Goal: Information Seeking & Learning: Understand process/instructions

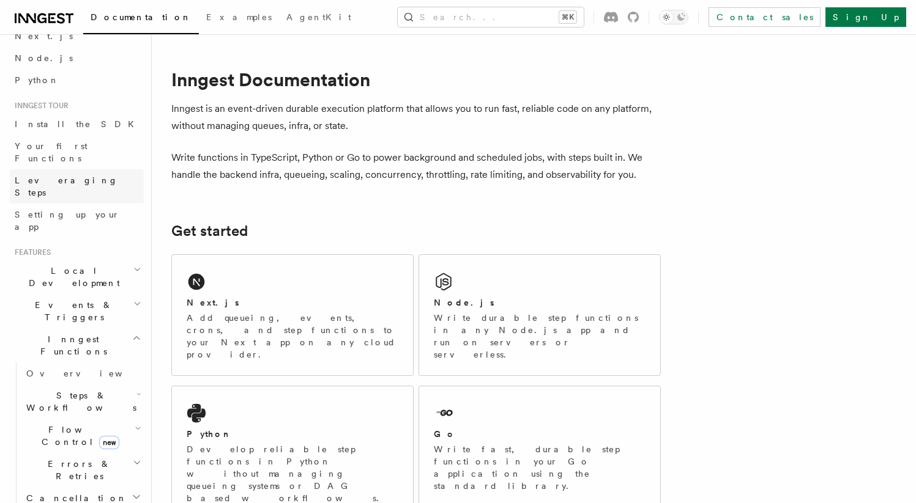
scroll to position [75, 0]
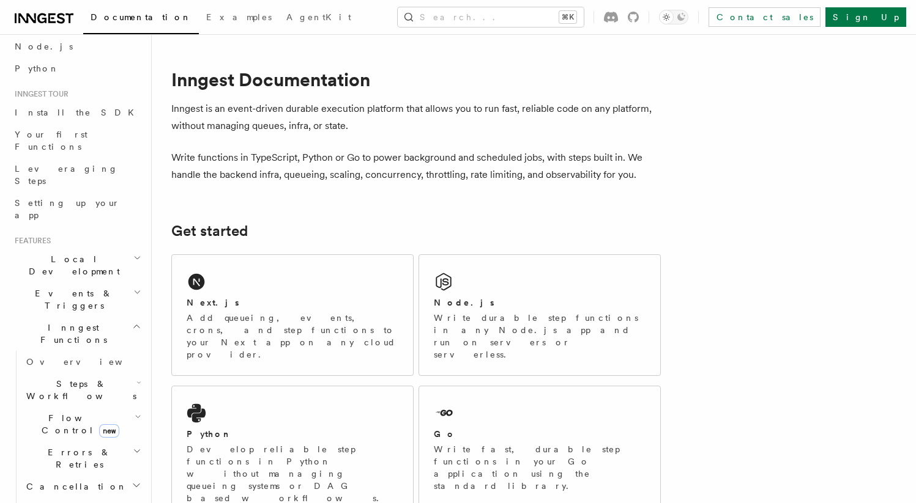
click at [116, 317] on h2 "Inngest Functions" at bounding box center [77, 334] width 134 height 34
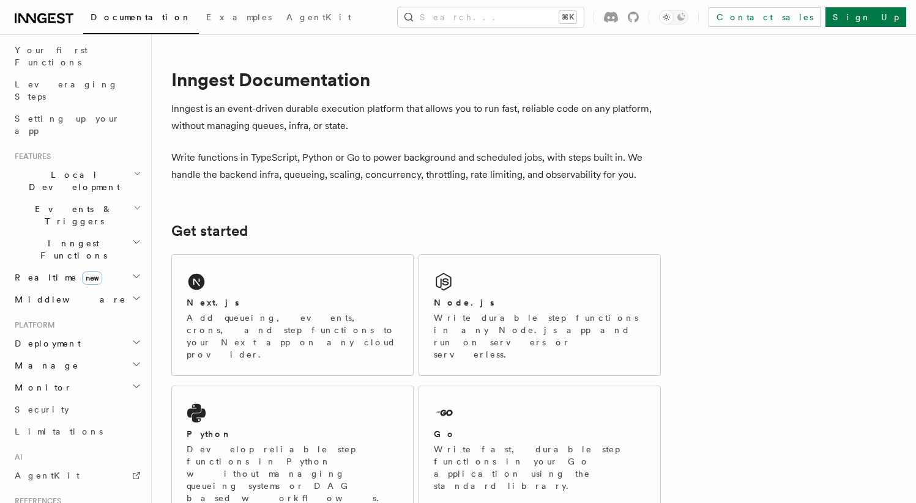
scroll to position [167, 0]
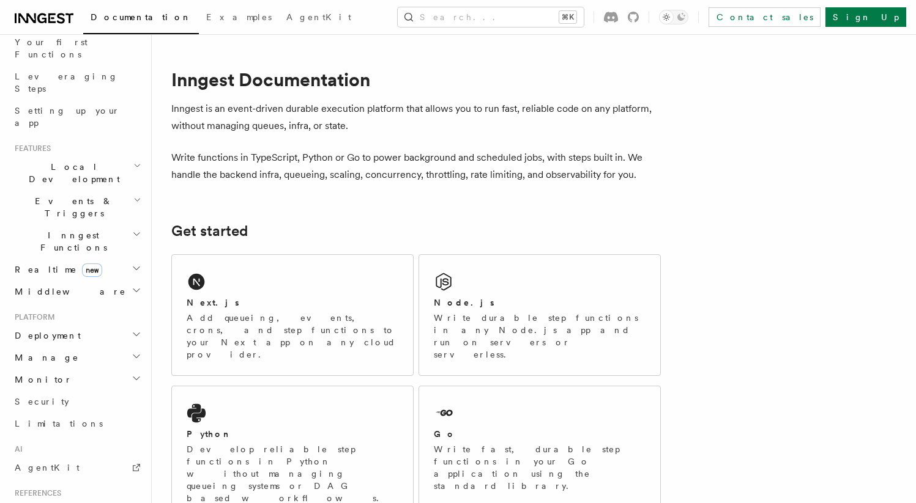
click at [115, 325] on h2 "Deployment" at bounding box center [77, 336] width 134 height 22
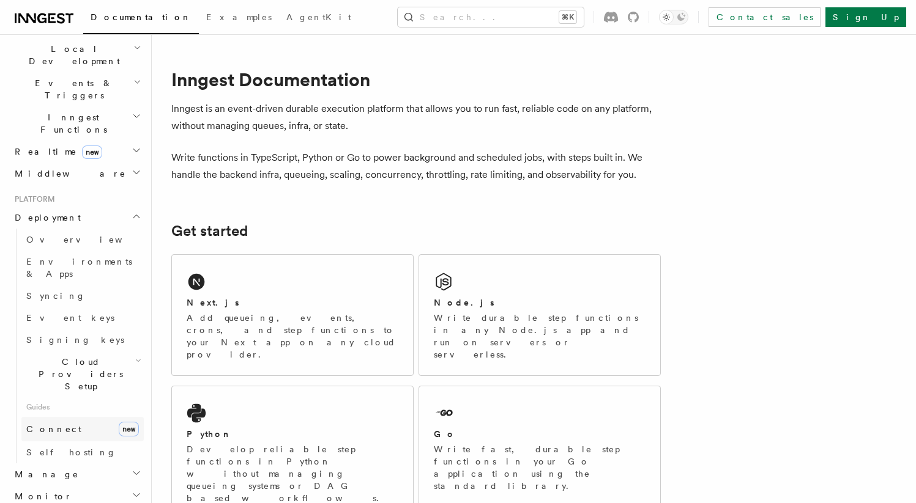
scroll to position [297, 0]
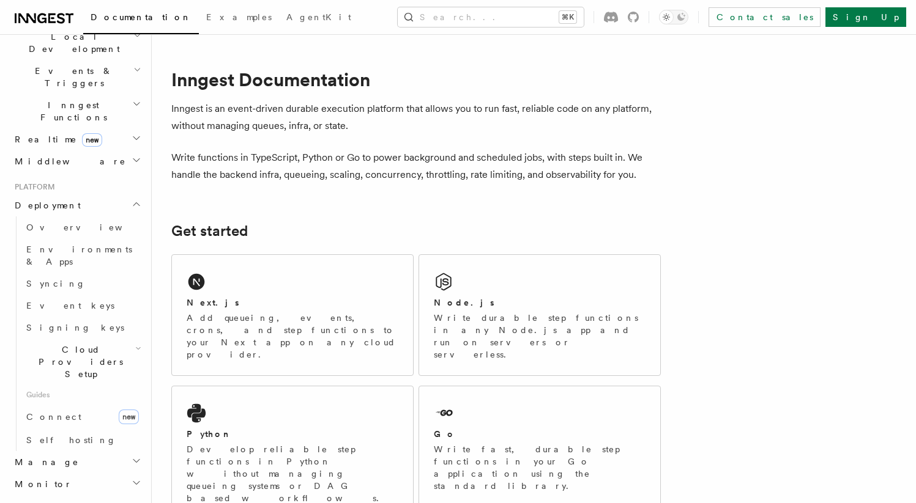
click at [95, 451] on h2 "Manage" at bounding box center [77, 462] width 134 height 22
click at [86, 429] on link "Self hosting" at bounding box center [82, 440] width 122 height 22
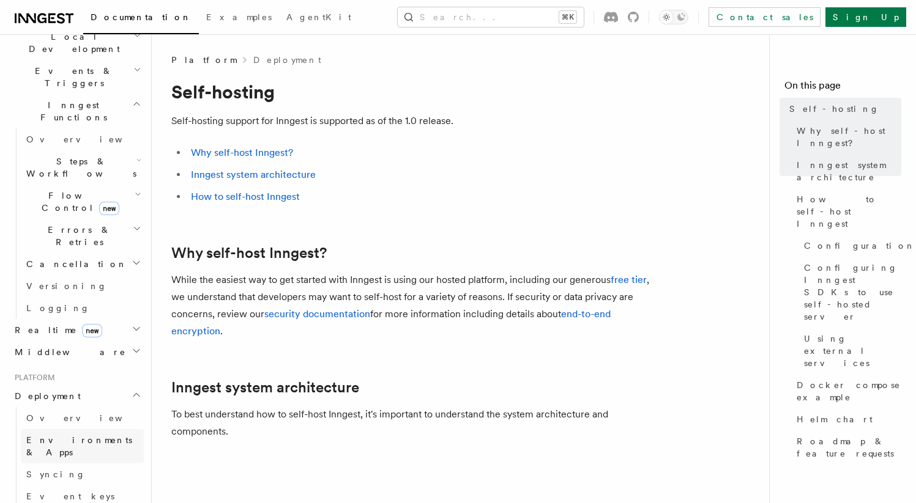
scroll to position [305, 0]
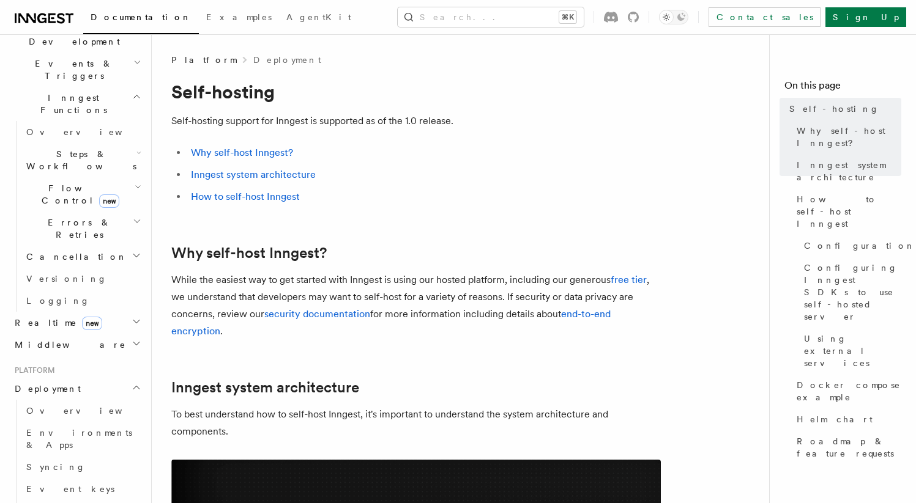
click at [97, 378] on h2 "Deployment" at bounding box center [77, 389] width 134 height 22
click at [91, 400] on h2 "Manage" at bounding box center [77, 411] width 134 height 22
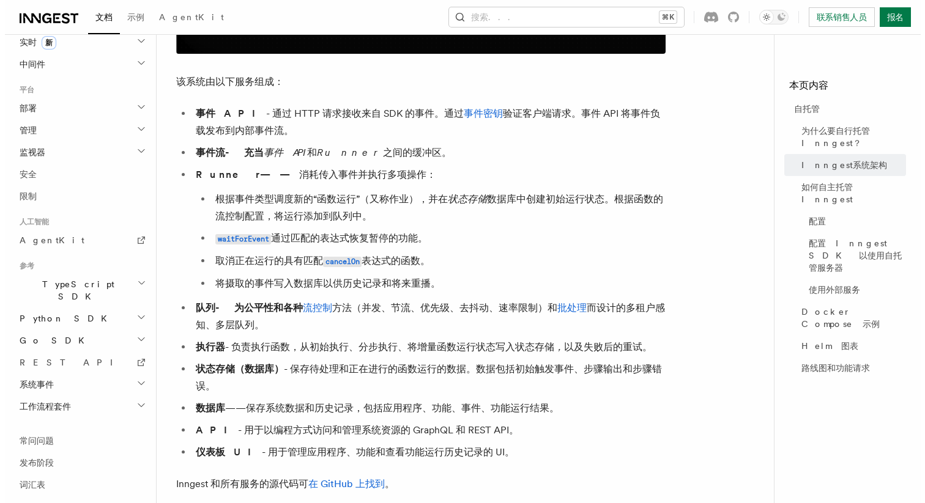
scroll to position [0, 0]
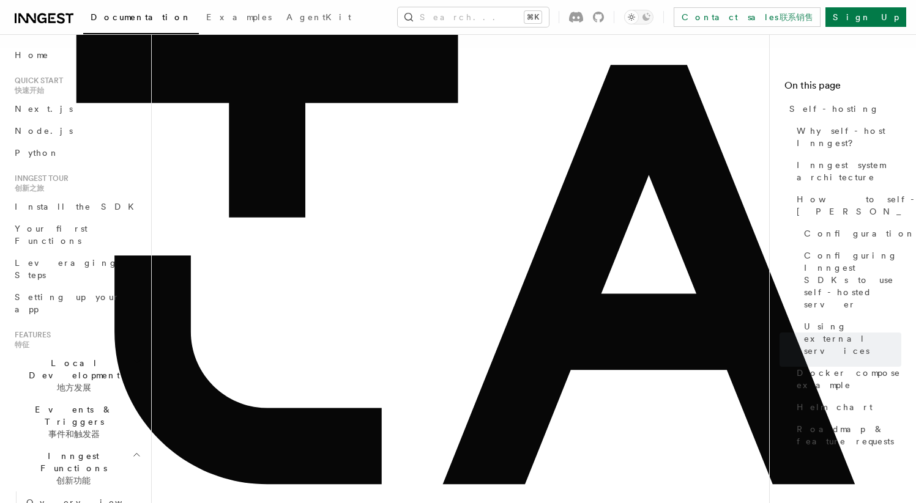
scroll to position [6968, 0]
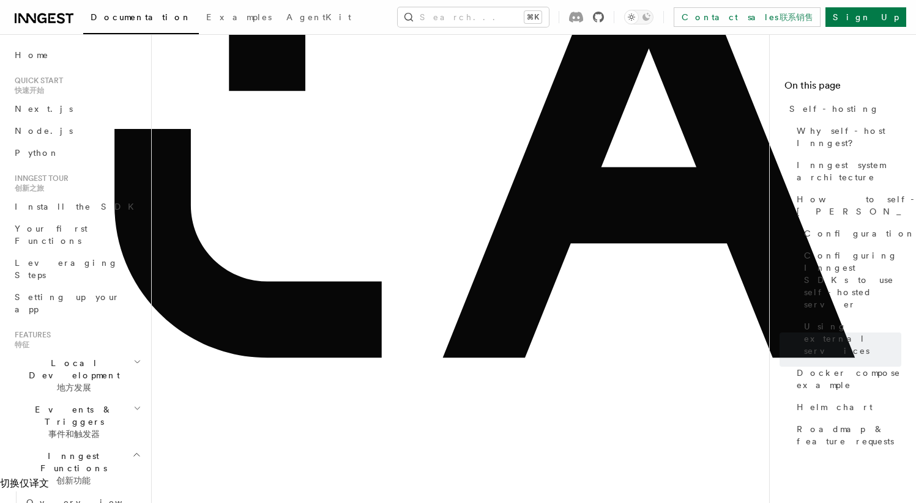
click at [604, 21] on icon at bounding box center [598, 17] width 11 height 11
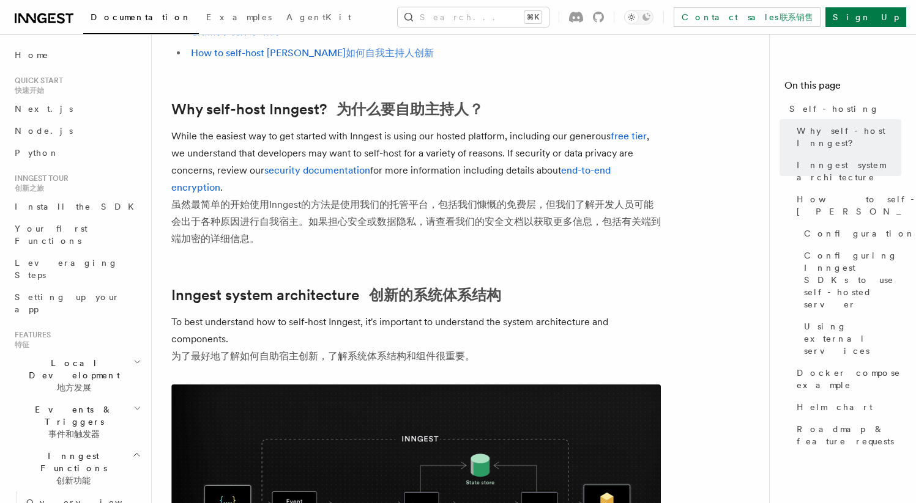
scroll to position [115, 0]
